Goal: Task Accomplishment & Management: Manage account settings

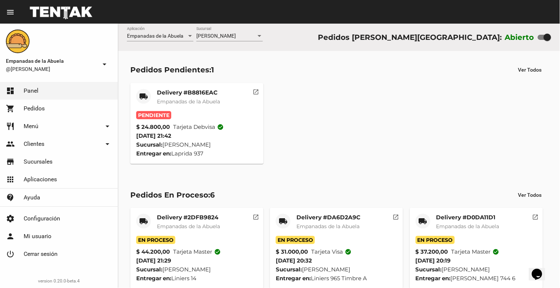
click at [54, 124] on link "restaurant Menú arrow_drop_down" at bounding box center [59, 126] width 118 height 18
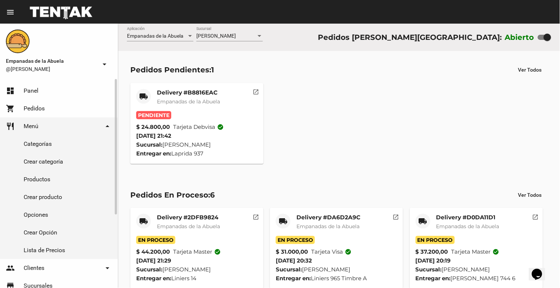
click at [54, 178] on link "Productos" at bounding box center [59, 180] width 118 height 18
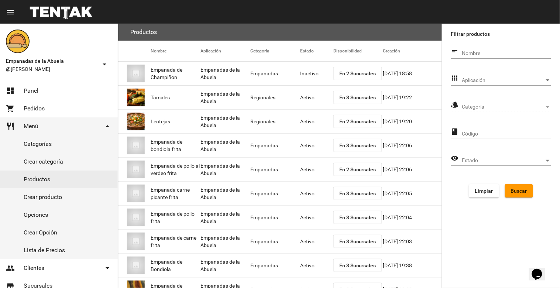
click at [515, 76] on div "Aplicación Aplicación" at bounding box center [506, 78] width 89 height 14
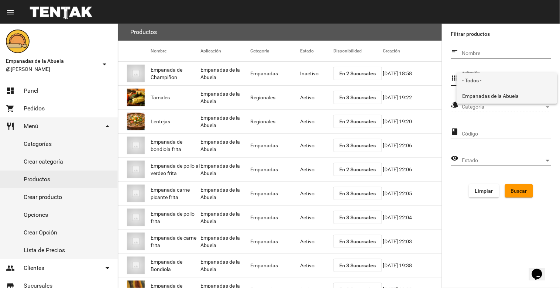
click at [499, 95] on span "Empanadas de la Abuela" at bounding box center [507, 96] width 89 height 16
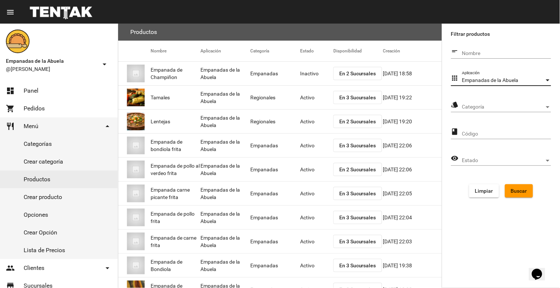
click at [503, 106] on span "Categoría" at bounding box center [503, 107] width 82 height 6
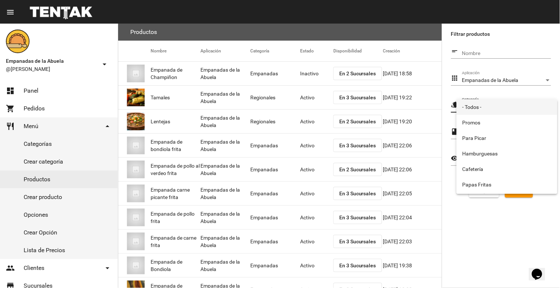
scroll to position [123, 0]
click at [483, 182] on span "Empanadas" at bounding box center [507, 186] width 89 height 16
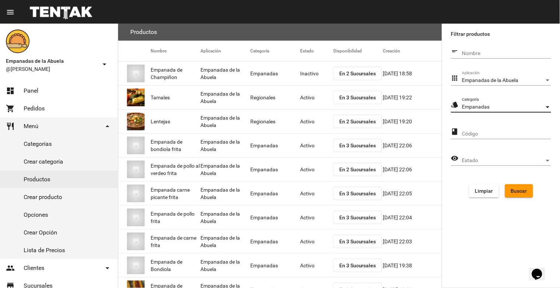
click at [518, 190] on span "Buscar" at bounding box center [519, 191] width 16 height 6
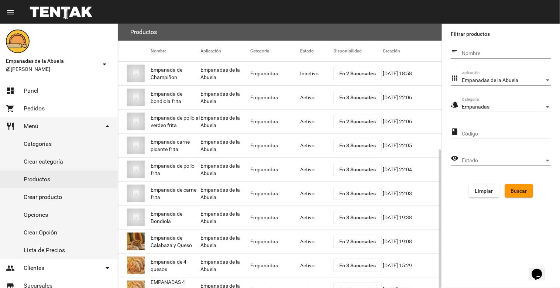
scroll to position [70, 0]
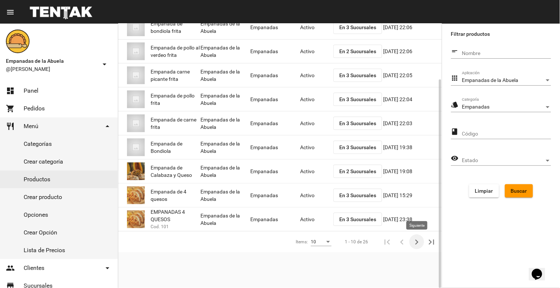
click at [420, 241] on icon "Siguiente" at bounding box center [417, 242] width 10 height 10
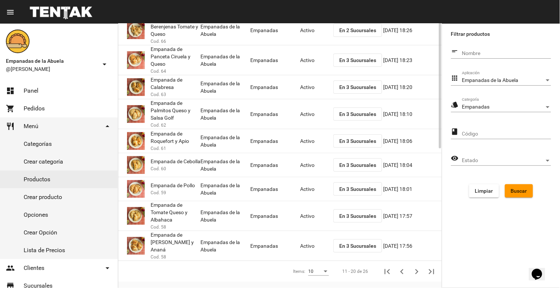
scroll to position [0, 0]
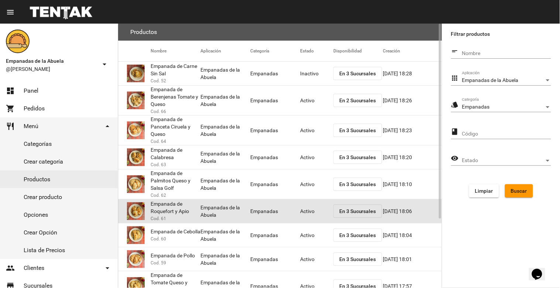
click at [305, 209] on mat-cell "Activo" at bounding box center [316, 211] width 33 height 24
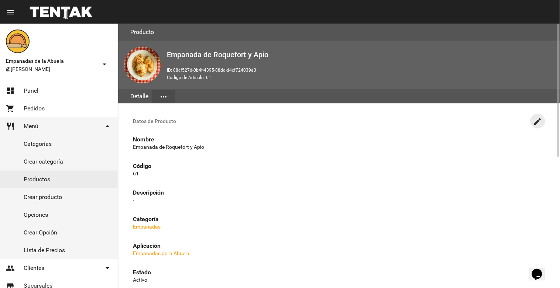
click at [537, 119] on mat-icon "create" at bounding box center [538, 121] width 9 height 9
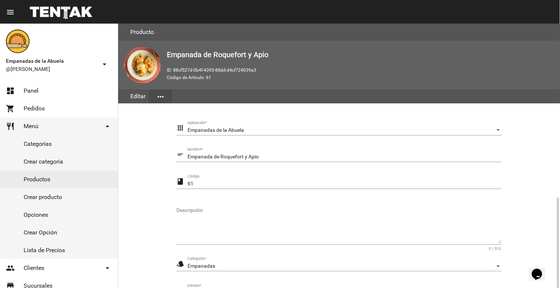
scroll to position [101, 0]
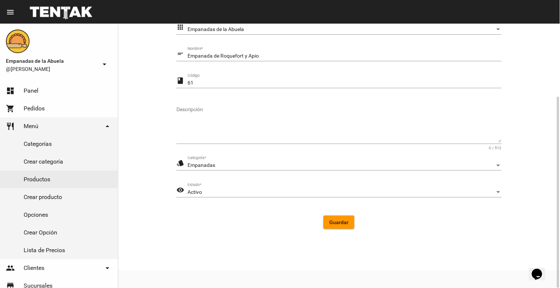
click at [276, 197] on div "Activo Estado *" at bounding box center [345, 190] width 314 height 14
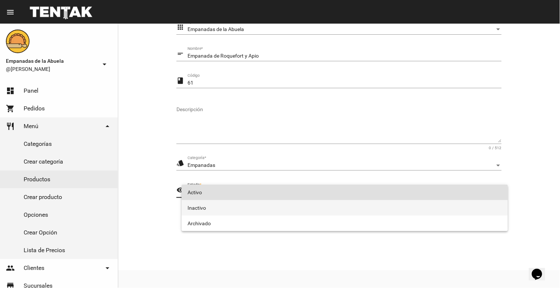
click at [239, 209] on span "Inactivo" at bounding box center [345, 208] width 315 height 16
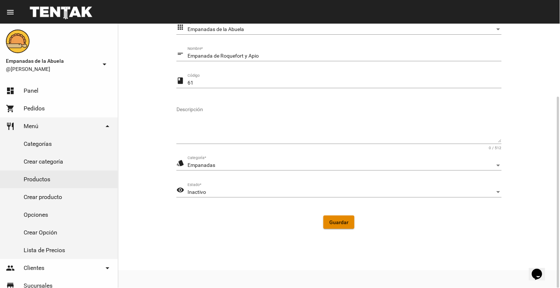
click at [347, 223] on span "Guardar" at bounding box center [338, 222] width 19 height 6
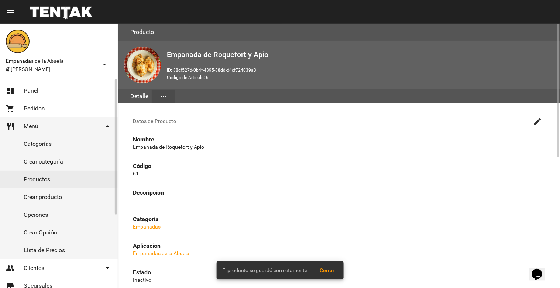
click at [49, 90] on link "dashboard Panel" at bounding box center [59, 91] width 118 height 18
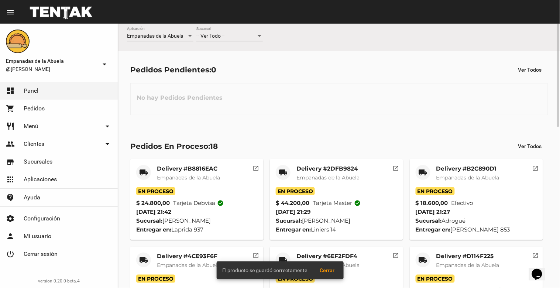
click at [244, 33] on div "-- Ver Todo --" at bounding box center [226, 36] width 60 height 6
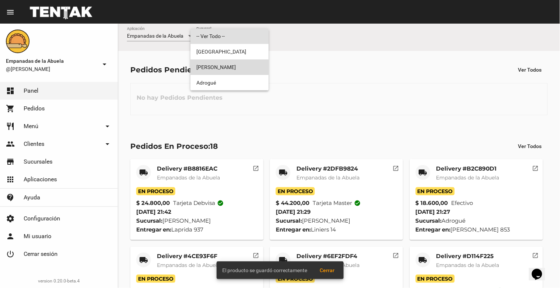
click at [240, 66] on span "[PERSON_NAME]" at bounding box center [229, 67] width 66 height 16
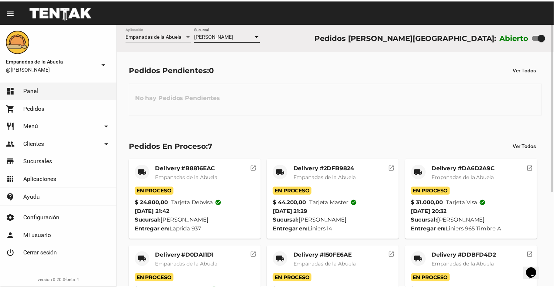
scroll to position [148, 0]
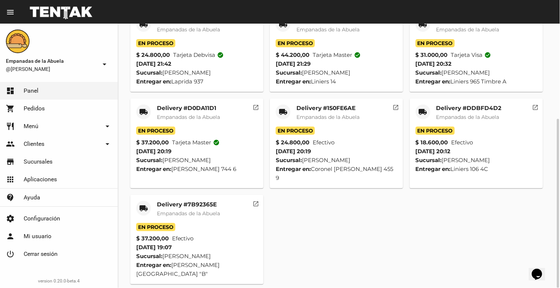
click at [167, 210] on mat-card-subtitle "Empanadas de la Abuela" at bounding box center [188, 213] width 63 height 7
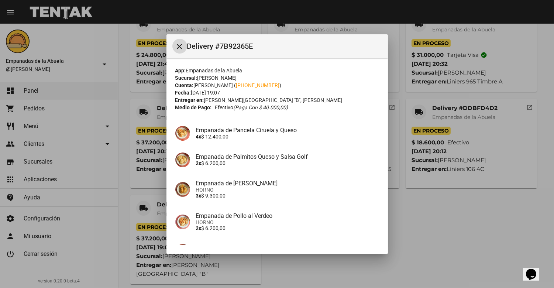
scroll to position [78, 0]
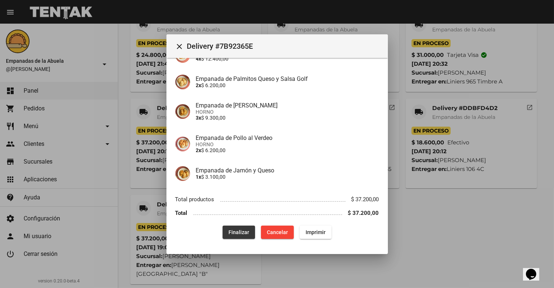
click at [236, 234] on span "Finalizar" at bounding box center [239, 232] width 21 height 6
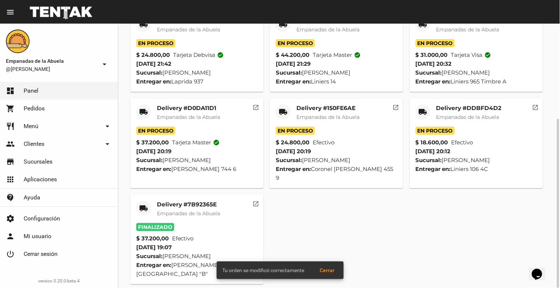
click at [469, 112] on div "Delivery #DDBFD4D2 Empanadas de la Abuela" at bounding box center [469, 116] width 65 height 22
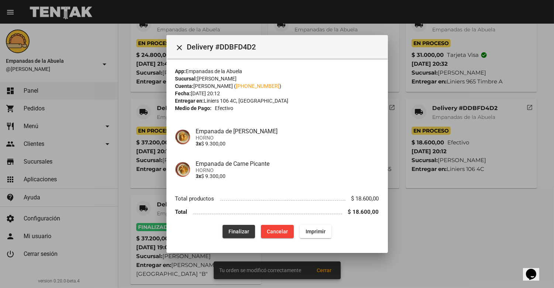
click at [239, 235] on button "Finalizar" at bounding box center [239, 231] width 32 height 13
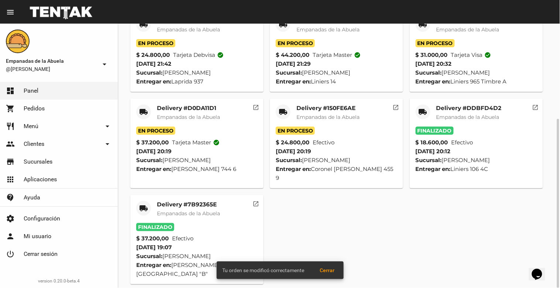
click at [328, 110] on mat-card-title "Delivery #150FE6AE" at bounding box center [328, 108] width 63 height 7
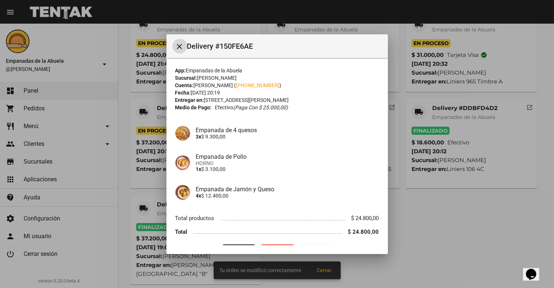
scroll to position [19, 0]
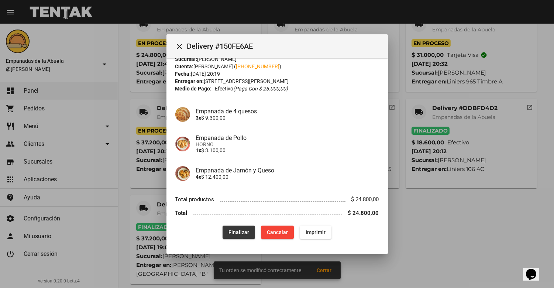
click at [227, 226] on button "Finalizar" at bounding box center [239, 232] width 32 height 13
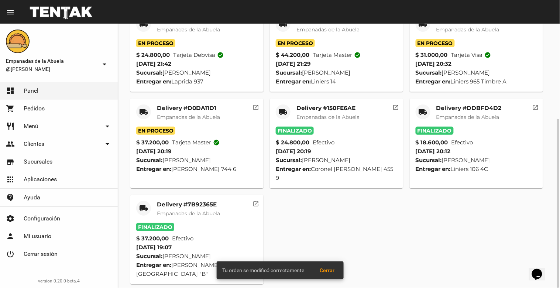
click at [200, 117] on span "Empanadas de la Abuela" at bounding box center [188, 117] width 63 height 7
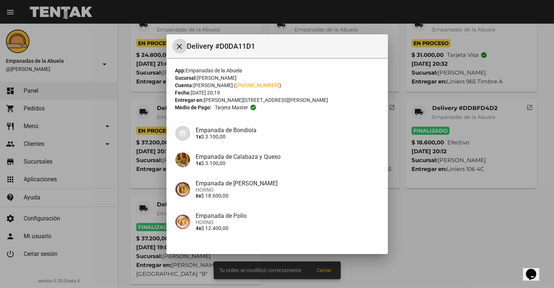
scroll to position [51, 0]
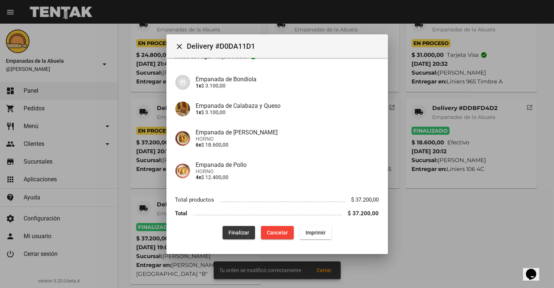
click at [232, 230] on span "Finalizar" at bounding box center [239, 233] width 21 height 6
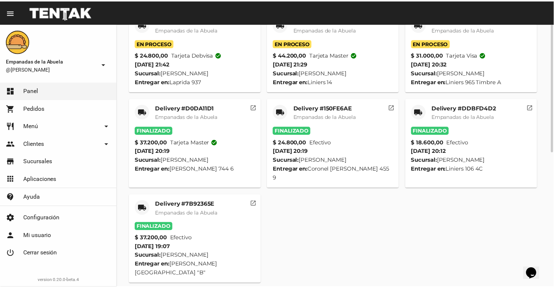
scroll to position [66, 0]
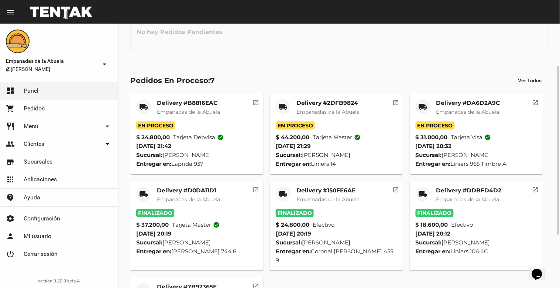
click at [466, 104] on mat-card-title "Delivery #DA6D2A9C" at bounding box center [469, 102] width 64 height 7
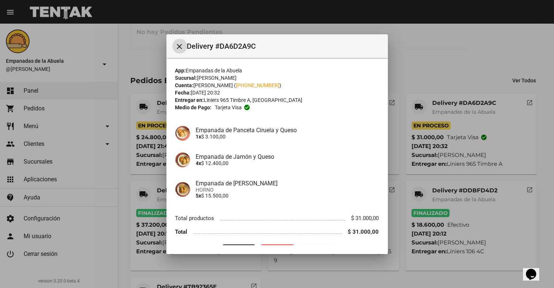
scroll to position [19, 0]
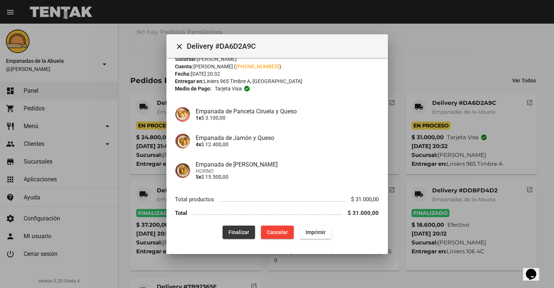
click at [229, 230] on span "Finalizar" at bounding box center [239, 232] width 21 height 6
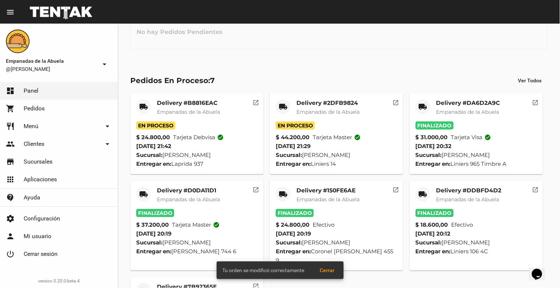
scroll to position [0, 0]
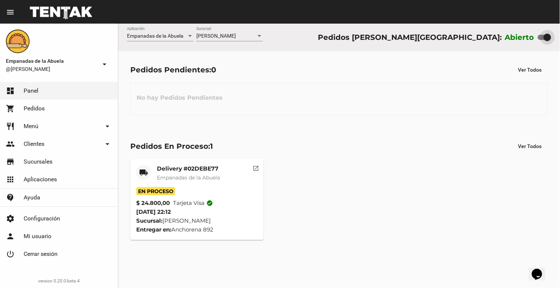
click at [548, 37] on div at bounding box center [547, 37] width 7 height 7
click at [542, 40] on input "checkbox" at bounding box center [541, 40] width 0 height 0
checkbox input "false"
